Goal: Task Accomplishment & Management: Manage account settings

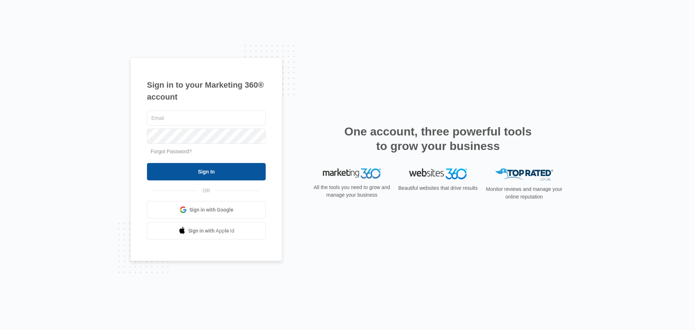
type input "[PERSON_NAME][EMAIL_ADDRESS][DOMAIN_NAME]"
click at [195, 171] on input "Sign In" at bounding box center [206, 171] width 119 height 17
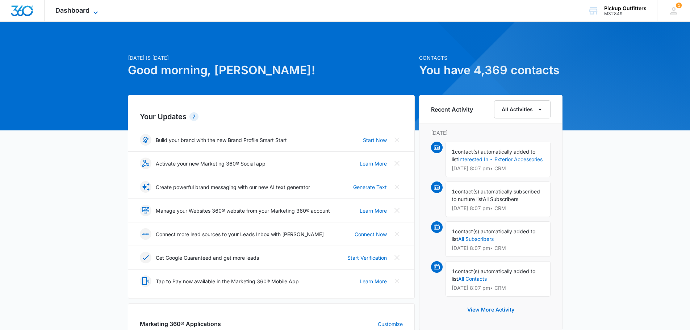
click at [96, 10] on icon at bounding box center [95, 12] width 9 height 9
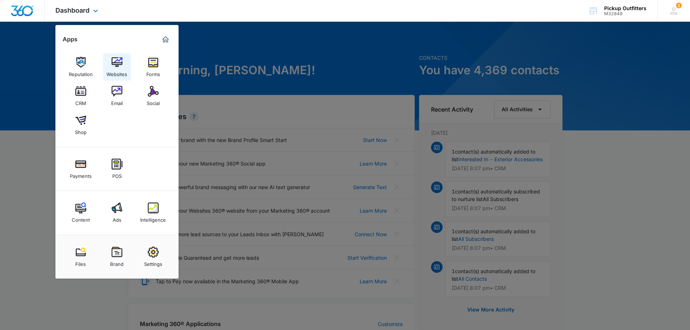
click at [112, 67] on img at bounding box center [116, 62] width 11 height 11
